Goal: Task Accomplishment & Management: Manage account settings

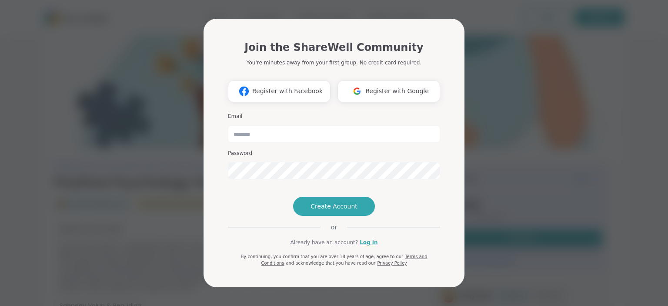
click at [364, 246] on link "Log in" at bounding box center [368, 242] width 18 height 8
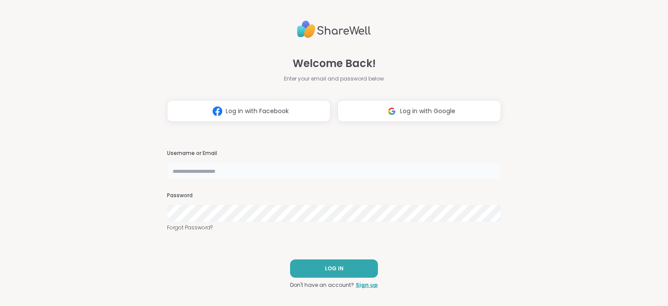
click at [275, 170] on input "text" at bounding box center [334, 170] width 334 height 17
type input "********"
click at [331, 271] on span "LOG IN" at bounding box center [334, 268] width 19 height 8
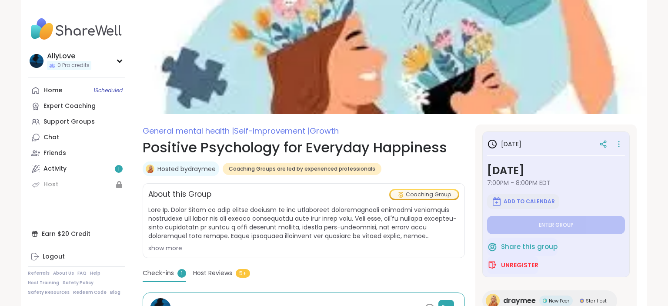
click at [507, 198] on span "Add to Calendar" at bounding box center [528, 201] width 51 height 7
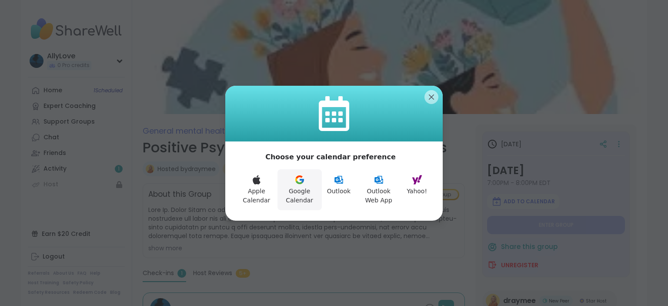
click at [298, 197] on button "Google Calendar" at bounding box center [299, 189] width 44 height 41
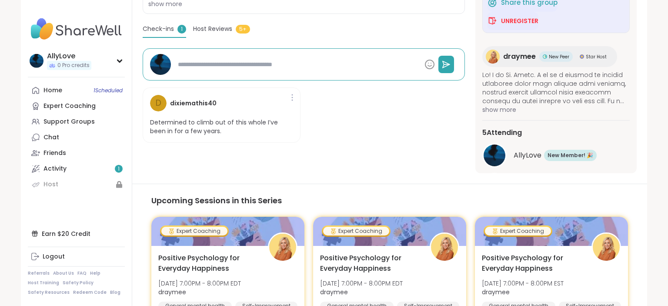
scroll to position [230, 0]
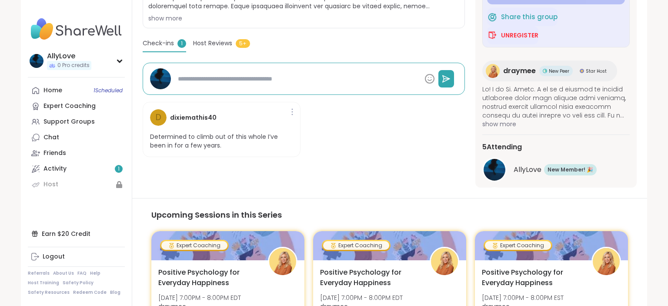
click at [521, 67] on span "draymee" at bounding box center [519, 71] width 33 height 10
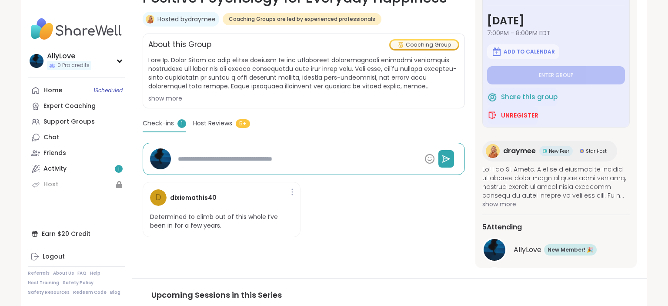
scroll to position [0, 0]
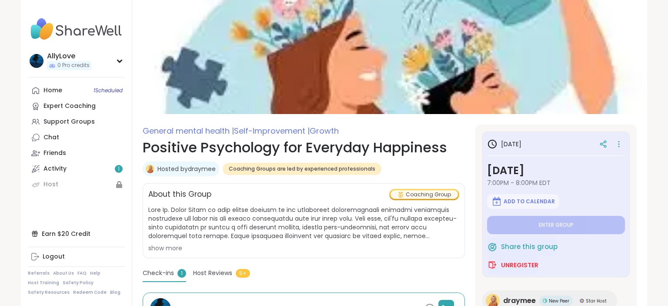
type textarea "*"
